Goal: Task Accomplishment & Management: Complete application form

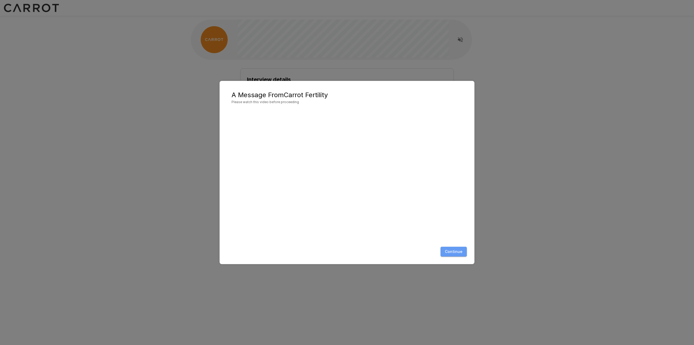
click at [450, 249] on button "Continue" at bounding box center [454, 251] width 26 height 10
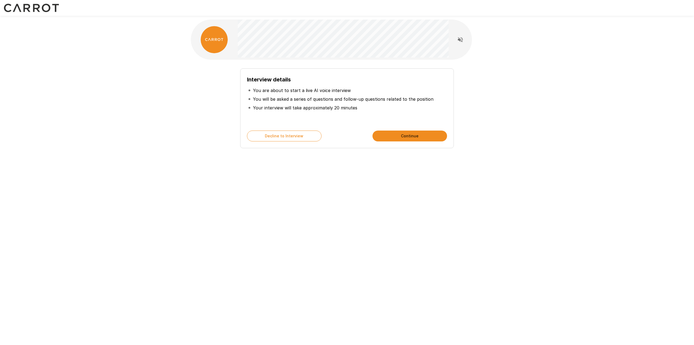
click at [415, 137] on button "Continue" at bounding box center [410, 135] width 75 height 11
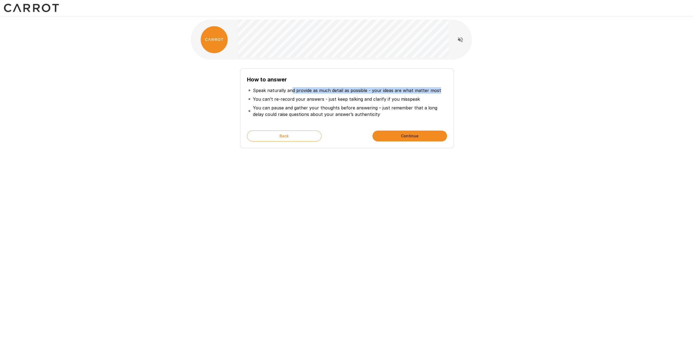
drag, startPoint x: 291, startPoint y: 89, endPoint x: 441, endPoint y: 89, distance: 149.7
click at [441, 89] on li "Speak naturally and provide as much detail as possible - your ideas are what ma…" at bounding box center [347, 90] width 200 height 9
drag, startPoint x: 259, startPoint y: 99, endPoint x: 419, endPoint y: 100, distance: 160.2
click at [419, 100] on li "You can’t re-record your answers - just keep talking and clarify if you misspeak" at bounding box center [347, 99] width 200 height 9
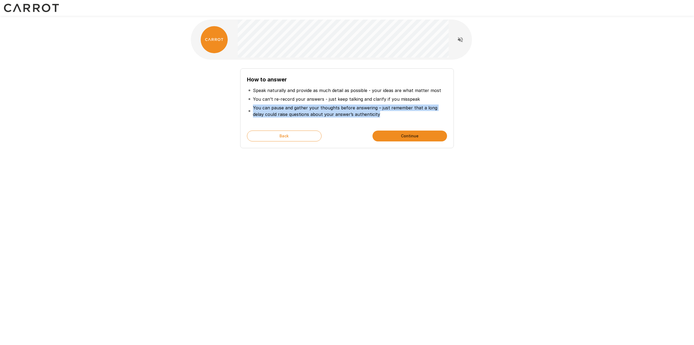
drag, startPoint x: 253, startPoint y: 107, endPoint x: 420, endPoint y: 116, distance: 167.2
click at [421, 116] on li "You can pause and gather your thoughts before answering – just remember that a …" at bounding box center [347, 110] width 200 height 15
click at [390, 115] on p "You can pause and gather your thoughts before answering – just remember that a …" at bounding box center [349, 110] width 193 height 13
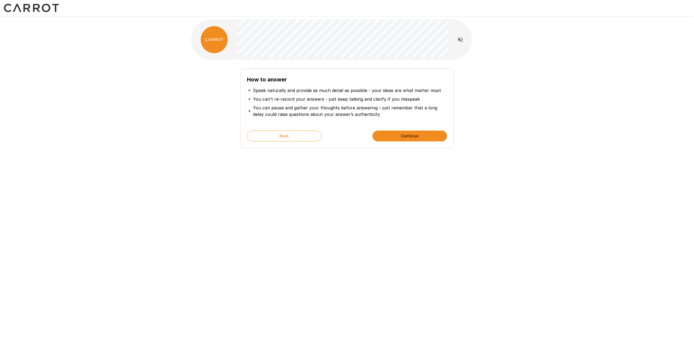
click at [414, 138] on button "Continue" at bounding box center [410, 135] width 75 height 11
drag, startPoint x: 248, startPoint y: 90, endPoint x: 364, endPoint y: 90, distance: 115.2
click at [364, 90] on li "Ask for clarification if you are unsure about something" at bounding box center [347, 90] width 200 height 9
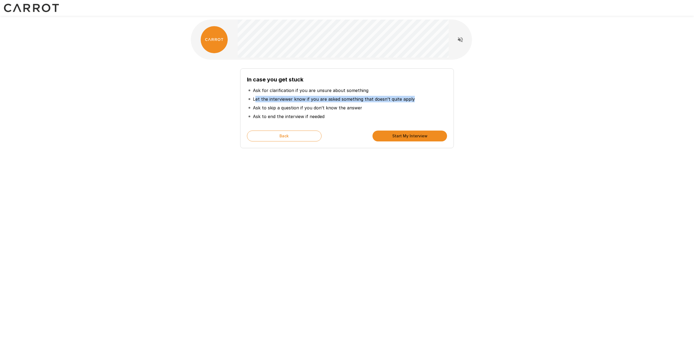
drag, startPoint x: 254, startPoint y: 100, endPoint x: 419, endPoint y: 98, distance: 164.9
click at [419, 98] on li "Let the interviewer know if you are asked something that doesn’t quite apply" at bounding box center [347, 99] width 200 height 9
drag, startPoint x: 254, startPoint y: 107, endPoint x: 369, endPoint y: 106, distance: 115.2
click at [369, 106] on li "Ask to skip a question if you don’t know the answer" at bounding box center [347, 107] width 200 height 9
drag, startPoint x: 254, startPoint y: 117, endPoint x: 336, endPoint y: 115, distance: 81.4
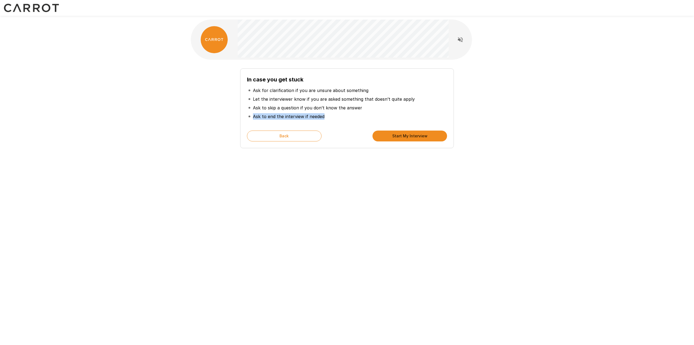
click at [336, 115] on li "Ask to end the interview if needed" at bounding box center [347, 116] width 200 height 9
click at [349, 113] on li "Ask to end the interview if needed" at bounding box center [347, 116] width 200 height 9
click at [299, 134] on button "Back" at bounding box center [284, 135] width 75 height 11
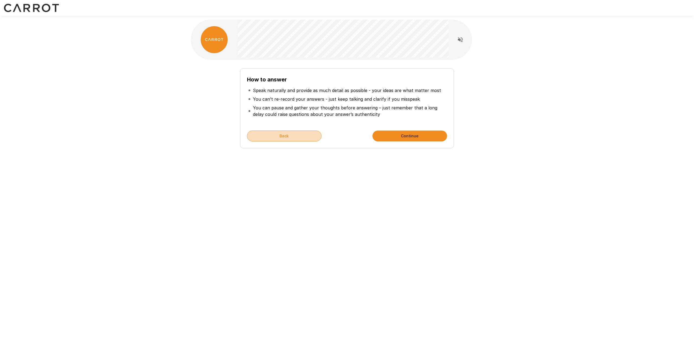
click at [299, 134] on button "Back" at bounding box center [284, 135] width 75 height 11
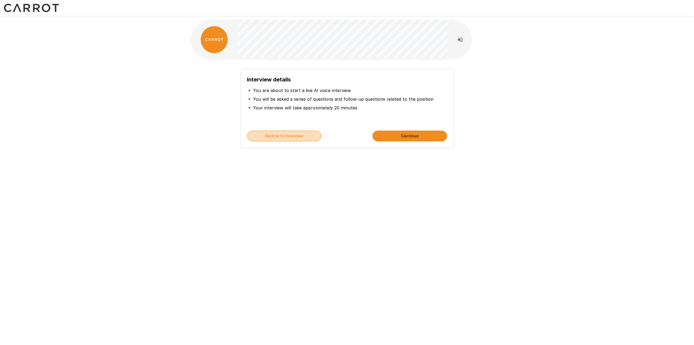
click at [299, 134] on button "Decline to Interview" at bounding box center [284, 135] width 75 height 11
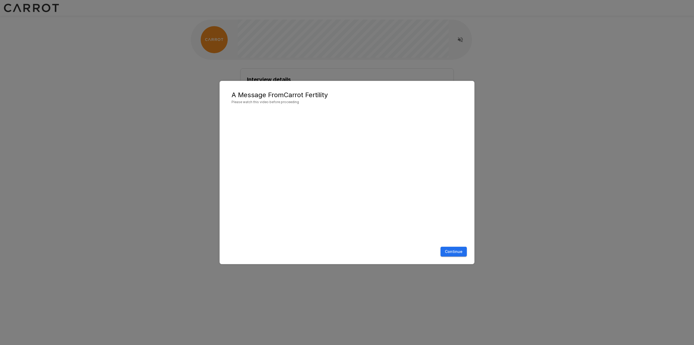
click at [456, 252] on button "Continue" at bounding box center [454, 251] width 26 height 10
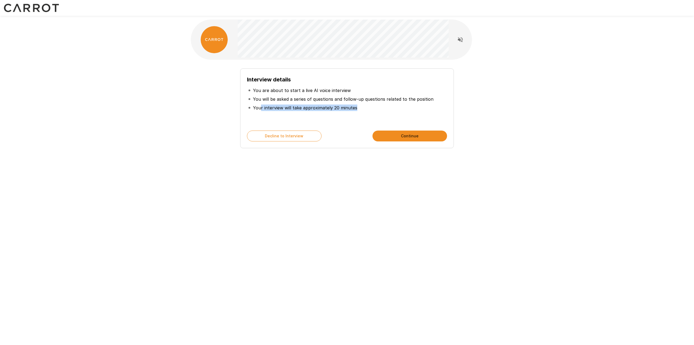
drag, startPoint x: 260, startPoint y: 107, endPoint x: 362, endPoint y: 107, distance: 102.0
click at [362, 107] on li "Your interview will take approximately 20 minutes" at bounding box center [347, 107] width 200 height 9
click at [427, 138] on button "Continue" at bounding box center [410, 135] width 75 height 11
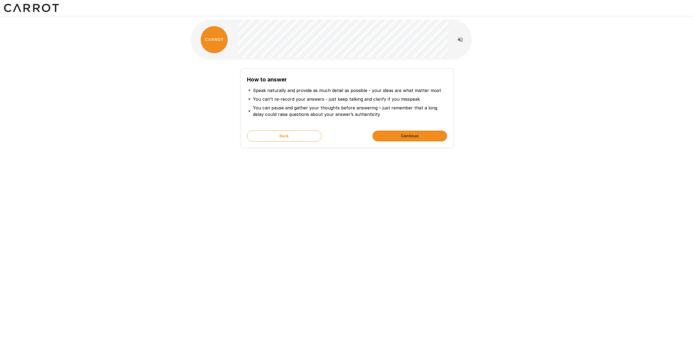
click at [427, 138] on button "Continue" at bounding box center [410, 135] width 75 height 11
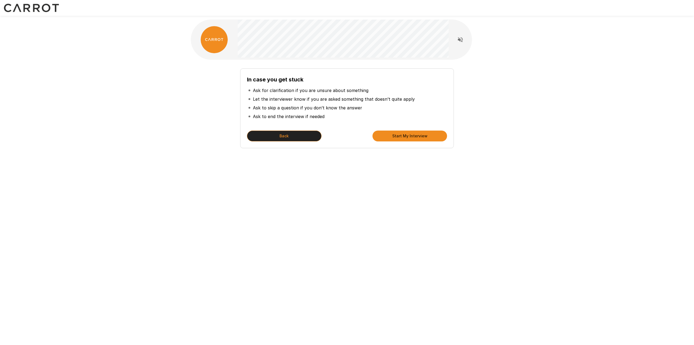
click at [294, 132] on button "Back" at bounding box center [284, 135] width 75 height 11
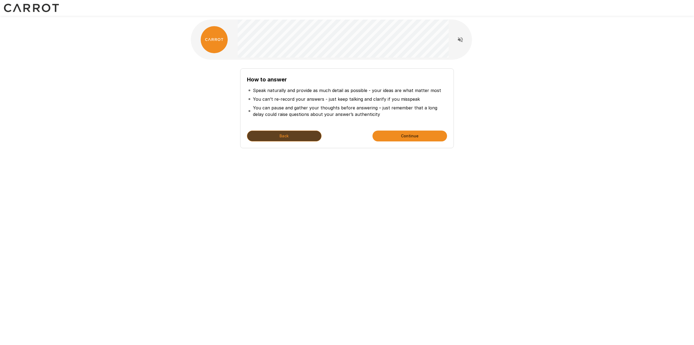
click at [282, 131] on button "Back" at bounding box center [284, 135] width 75 height 11
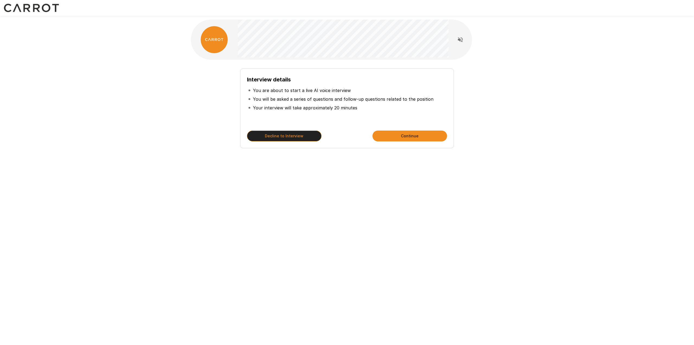
click at [287, 135] on button "Decline to Interview" at bounding box center [284, 135] width 75 height 11
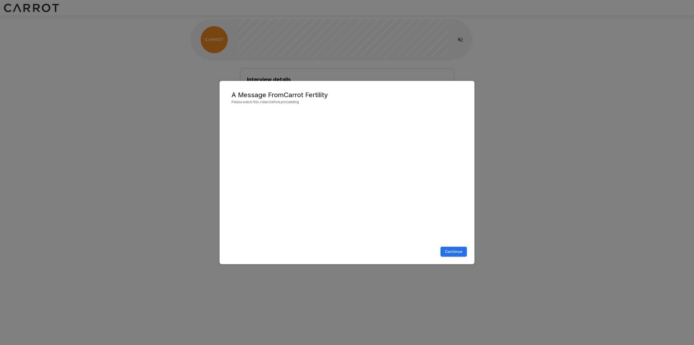
click at [451, 251] on button "Continue" at bounding box center [454, 251] width 26 height 10
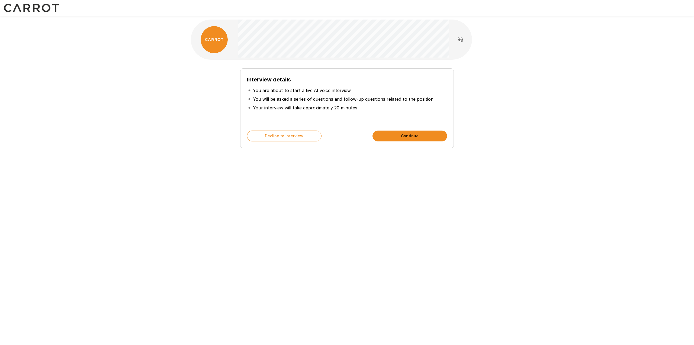
click at [394, 134] on button "Continue" at bounding box center [410, 135] width 75 height 11
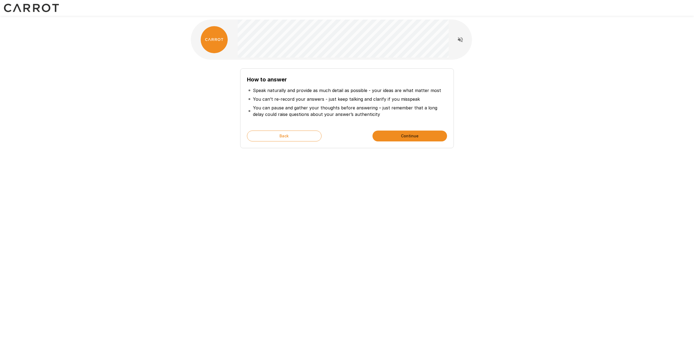
click at [394, 134] on button "Continue" at bounding box center [410, 135] width 75 height 11
click at [394, 134] on button "Start My Interview" at bounding box center [410, 135] width 75 height 11
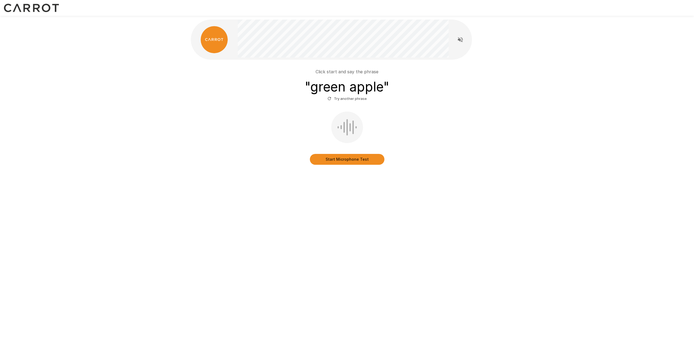
click at [342, 161] on button "Start Microphone Test" at bounding box center [347, 159] width 75 height 11
click at [329, 157] on button "Stop & Submit" at bounding box center [347, 159] width 75 height 11
